Goal: Information Seeking & Learning: Learn about a topic

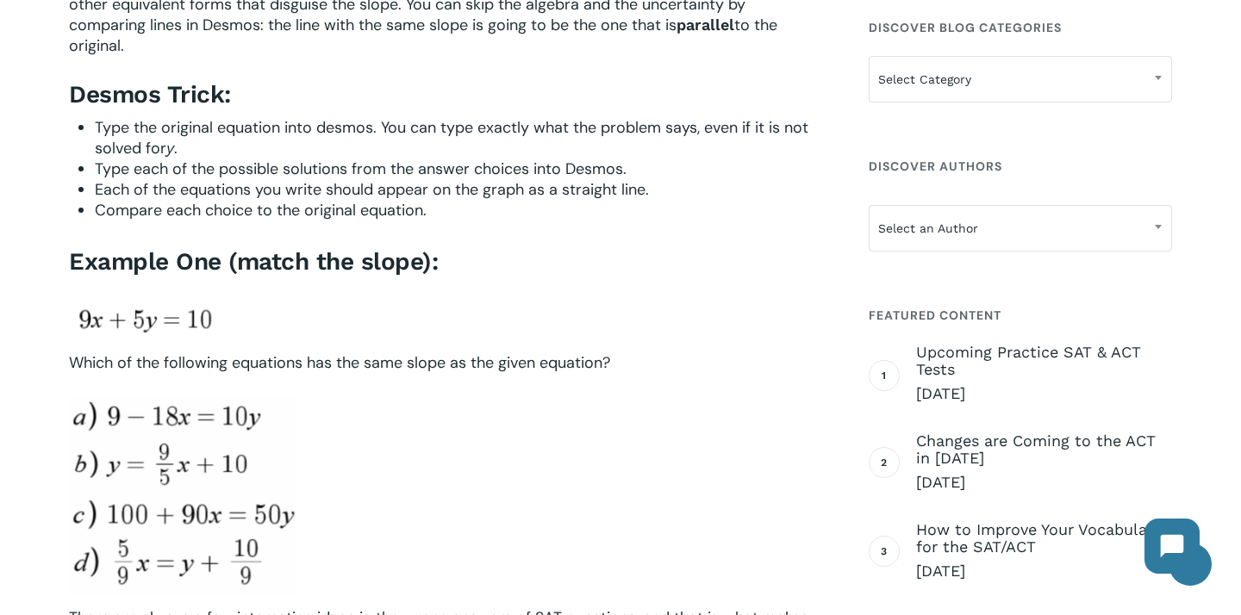
scroll to position [901, 0]
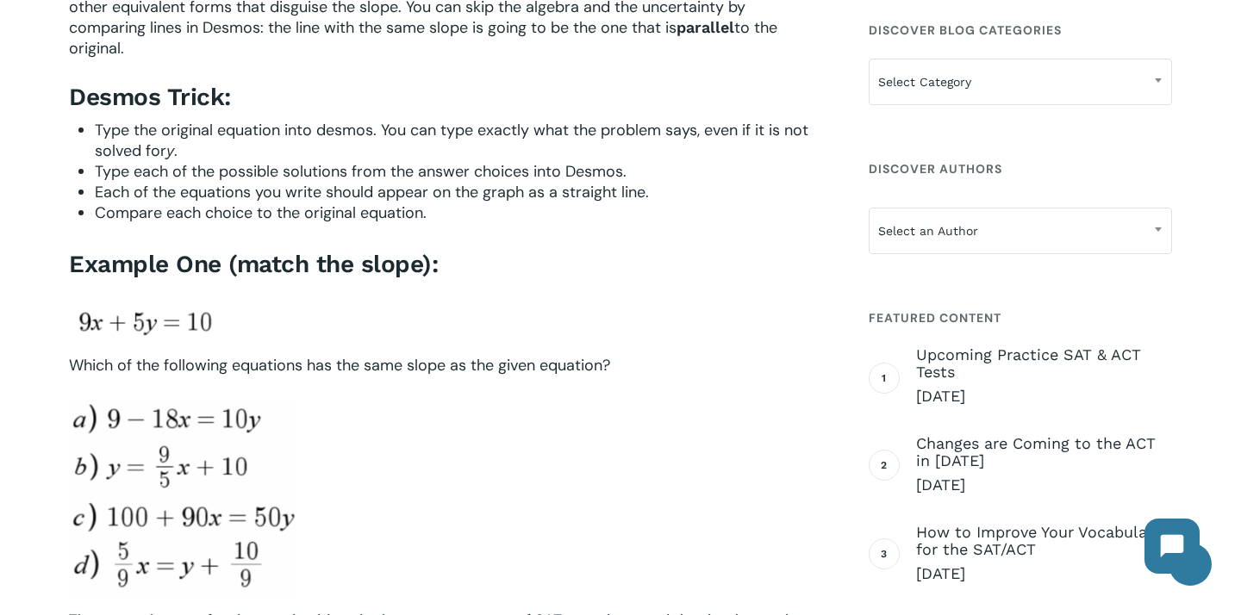
click at [175, 330] on img at bounding box center [144, 322] width 151 height 39
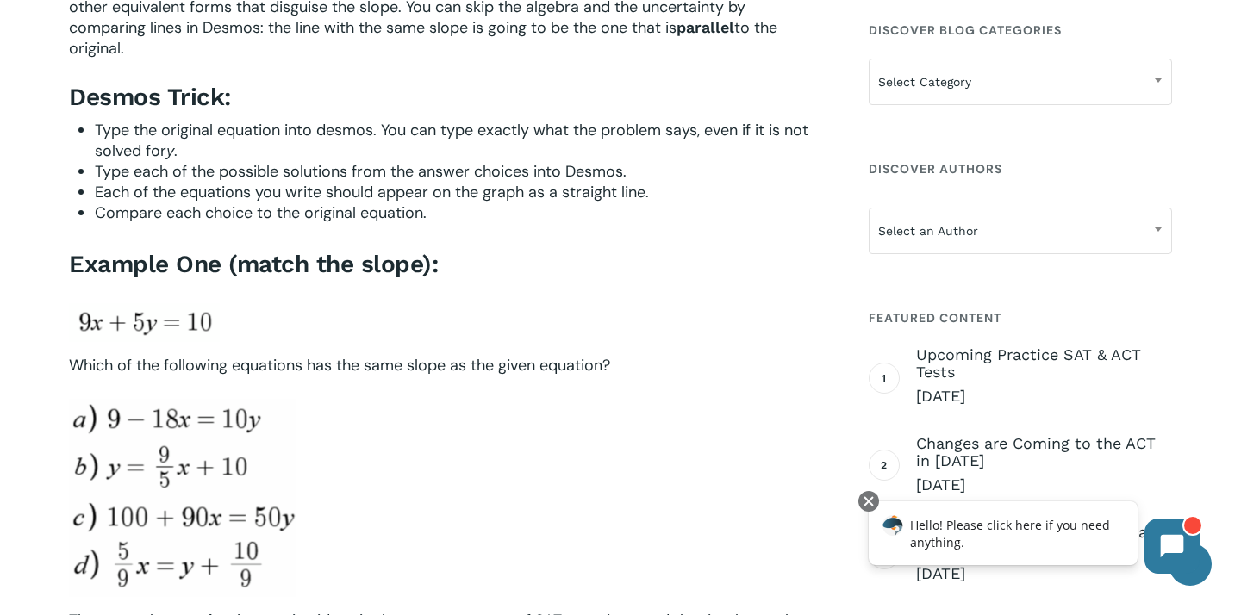
click at [175, 321] on img at bounding box center [144, 322] width 151 height 39
drag, startPoint x: 229, startPoint y: 321, endPoint x: 61, endPoint y: 320, distance: 168.1
copy div
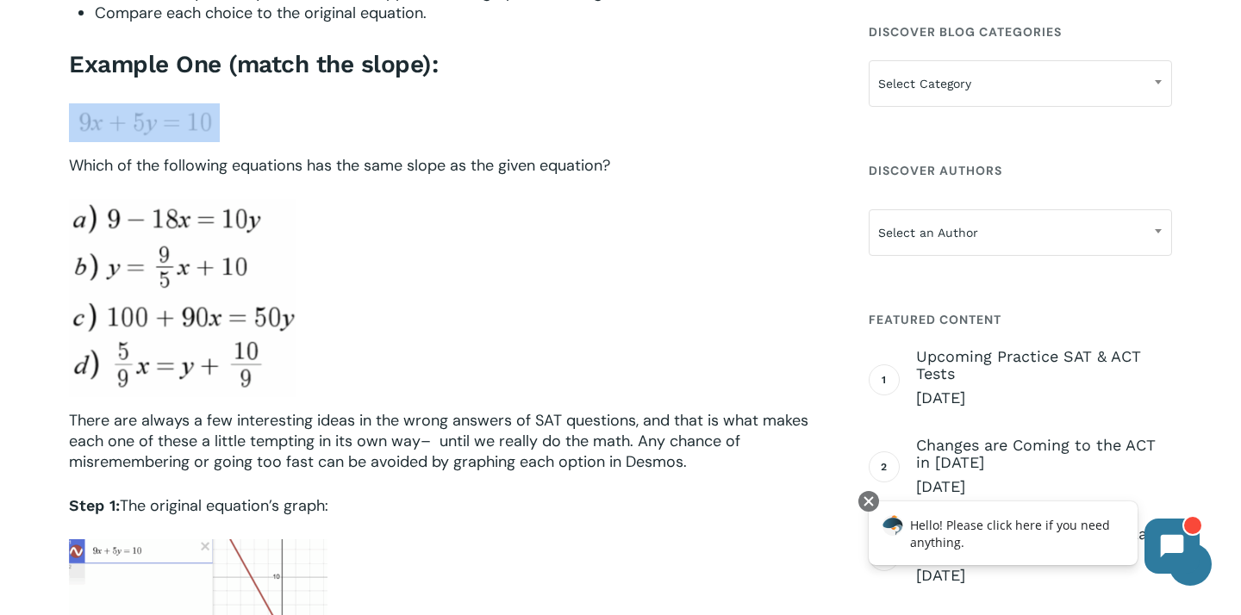
scroll to position [1084, 0]
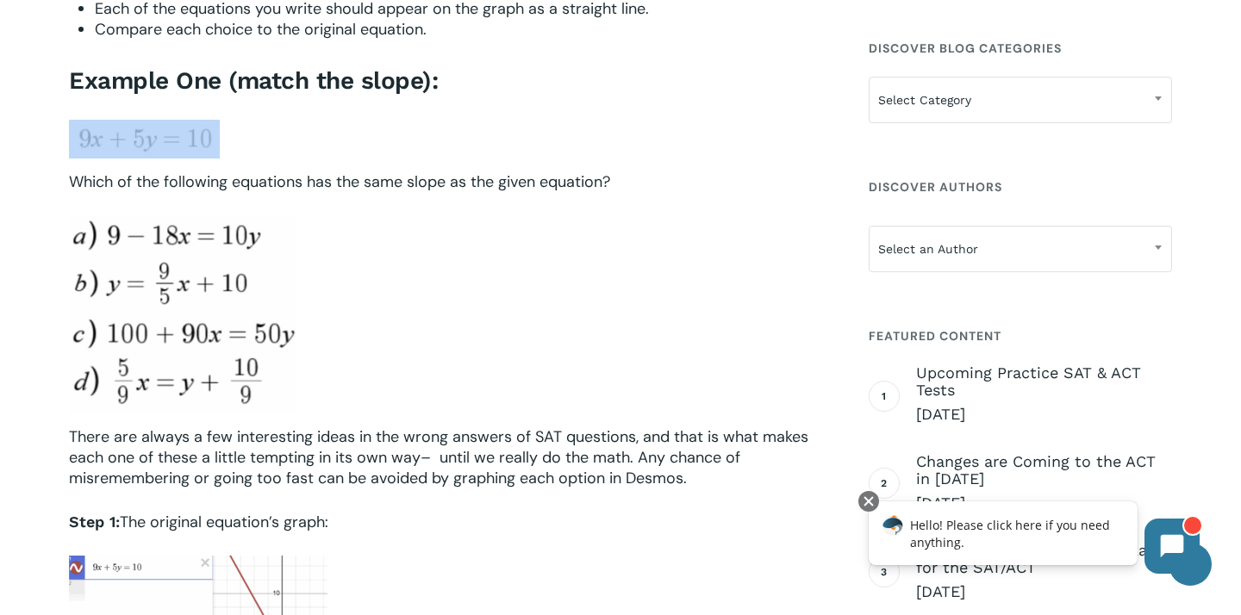
click at [97, 232] on img at bounding box center [182, 314] width 227 height 198
click at [83, 237] on img at bounding box center [182, 314] width 227 height 198
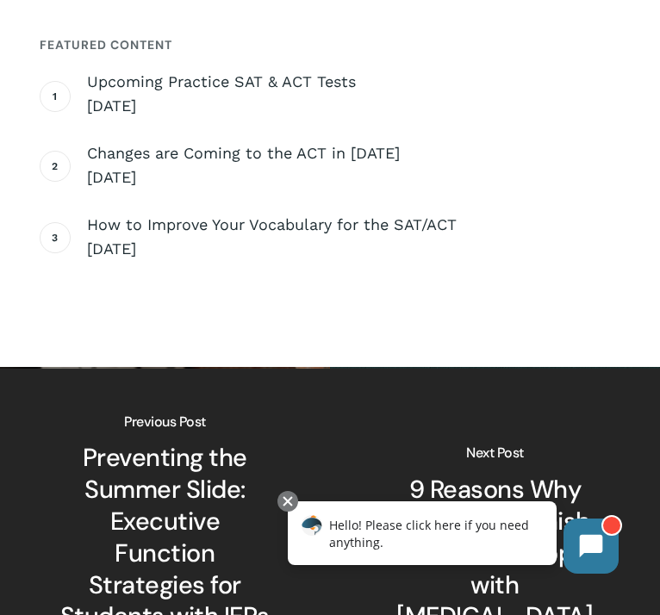
scroll to position [7208, 0]
